Goal: Information Seeking & Learning: Learn about a topic

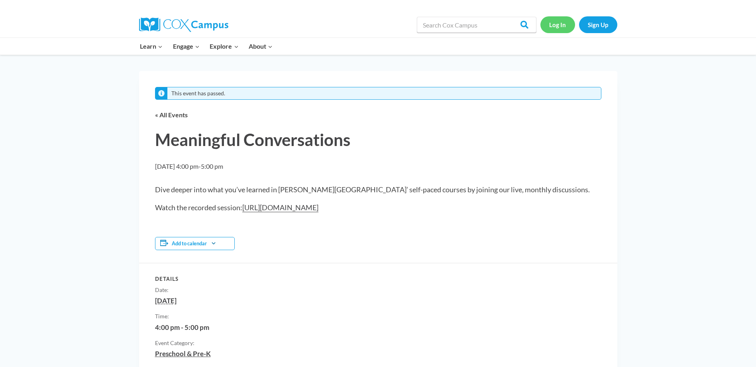
click at [562, 23] on link "Log In" at bounding box center [558, 24] width 35 height 16
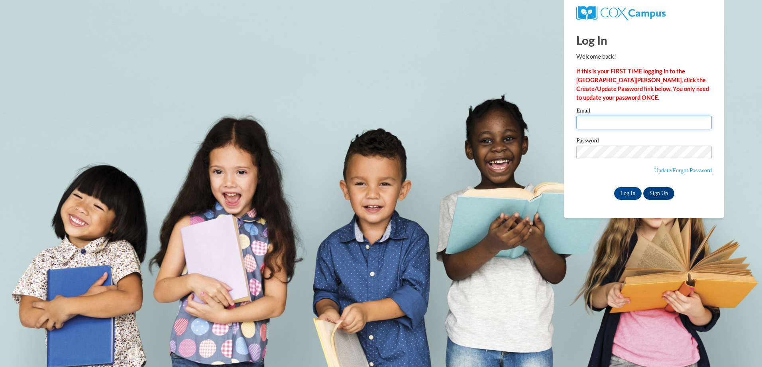
click at [602, 121] on input "Email" at bounding box center [645, 123] width 136 height 14
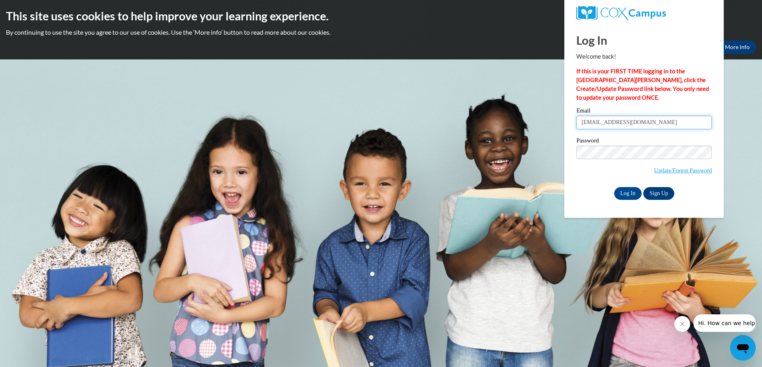
type input "latonyacox95@yahoo.com"
click at [640, 192] on input "Log In" at bounding box center [628, 193] width 28 height 13
click at [632, 191] on input "Log In" at bounding box center [628, 193] width 28 height 13
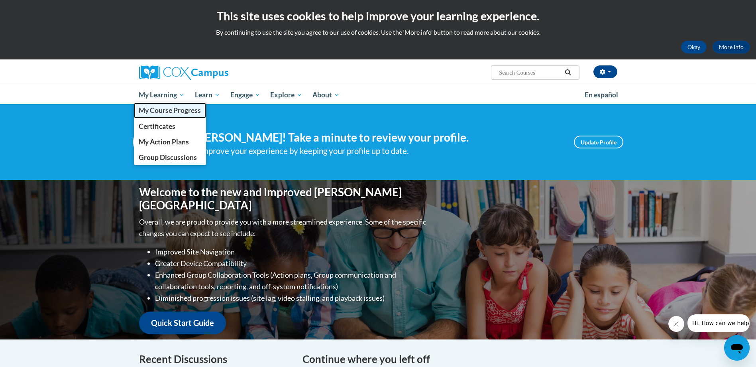
click at [183, 110] on span "My Course Progress" at bounding box center [170, 110] width 62 height 8
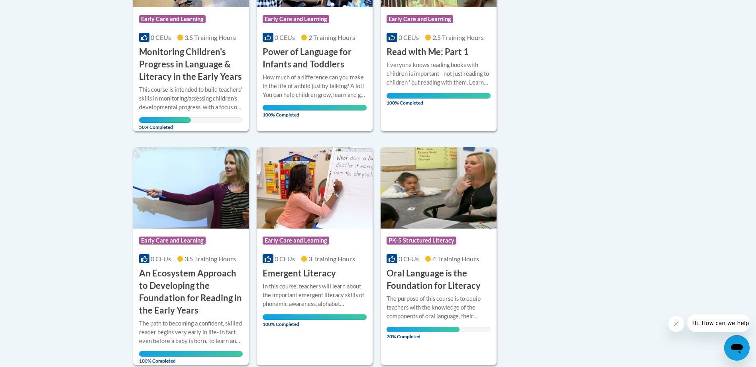
scroll to position [359, 0]
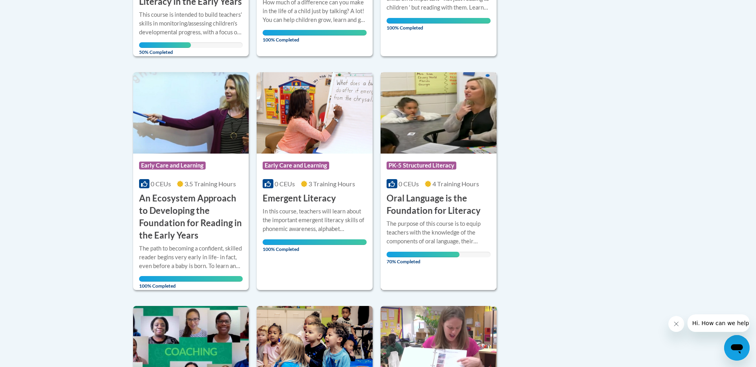
click at [424, 212] on h3 "Oral Language is the Foundation for Literacy" at bounding box center [439, 204] width 104 height 25
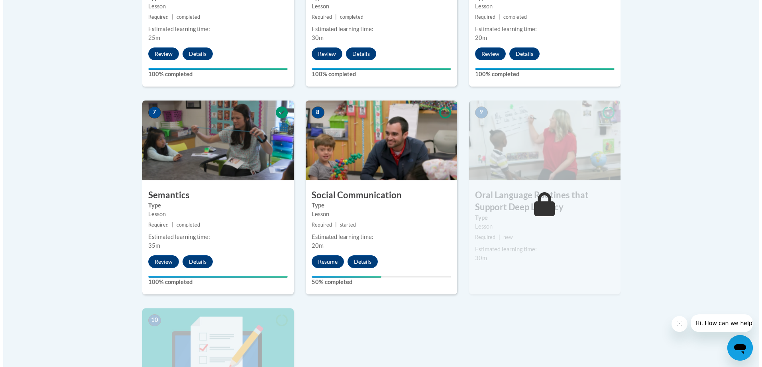
scroll to position [718, 0]
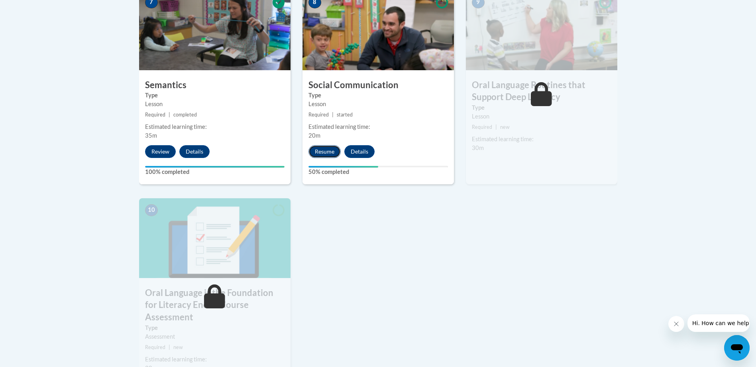
click at [324, 151] on button "Resume" at bounding box center [325, 151] width 32 height 13
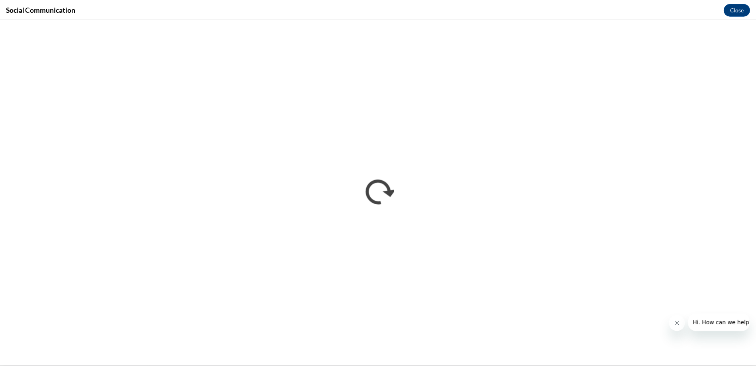
scroll to position [0, 0]
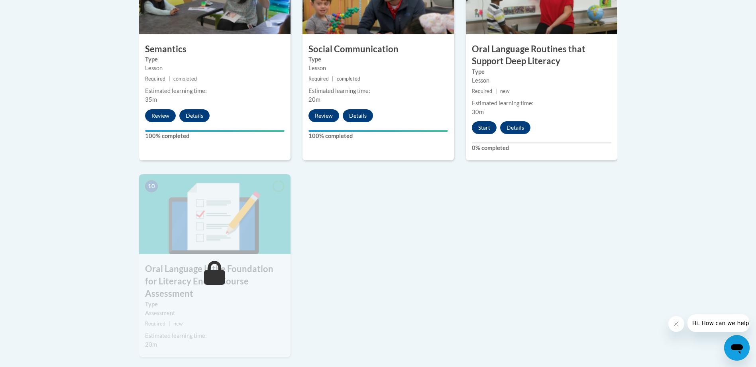
scroll to position [837, 0]
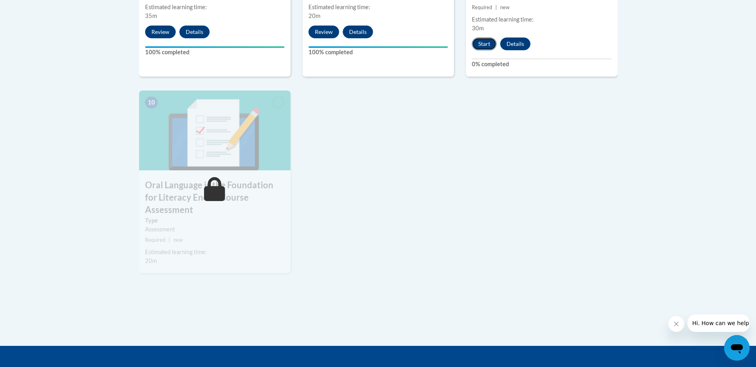
click at [484, 47] on button "Start" at bounding box center [484, 43] width 25 height 13
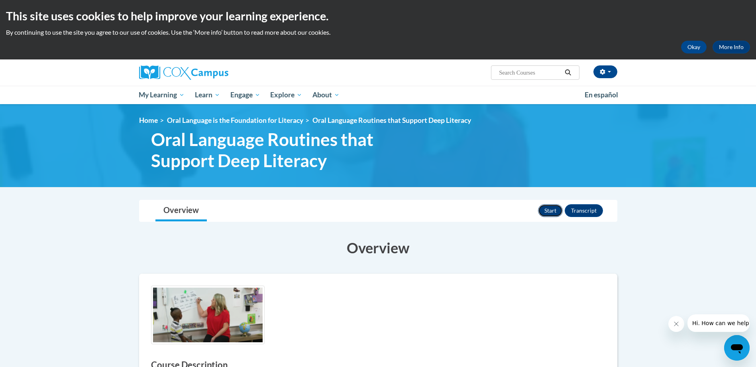
click at [551, 207] on button "Start" at bounding box center [550, 210] width 25 height 13
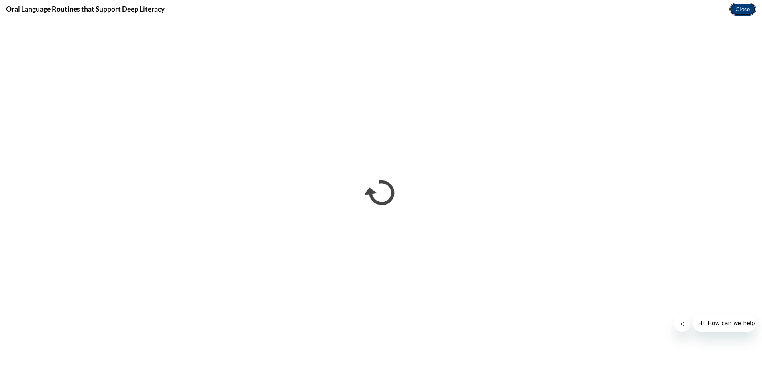
click at [743, 12] on button "Close" at bounding box center [743, 9] width 27 height 13
